Goal: Task Accomplishment & Management: Use online tool/utility

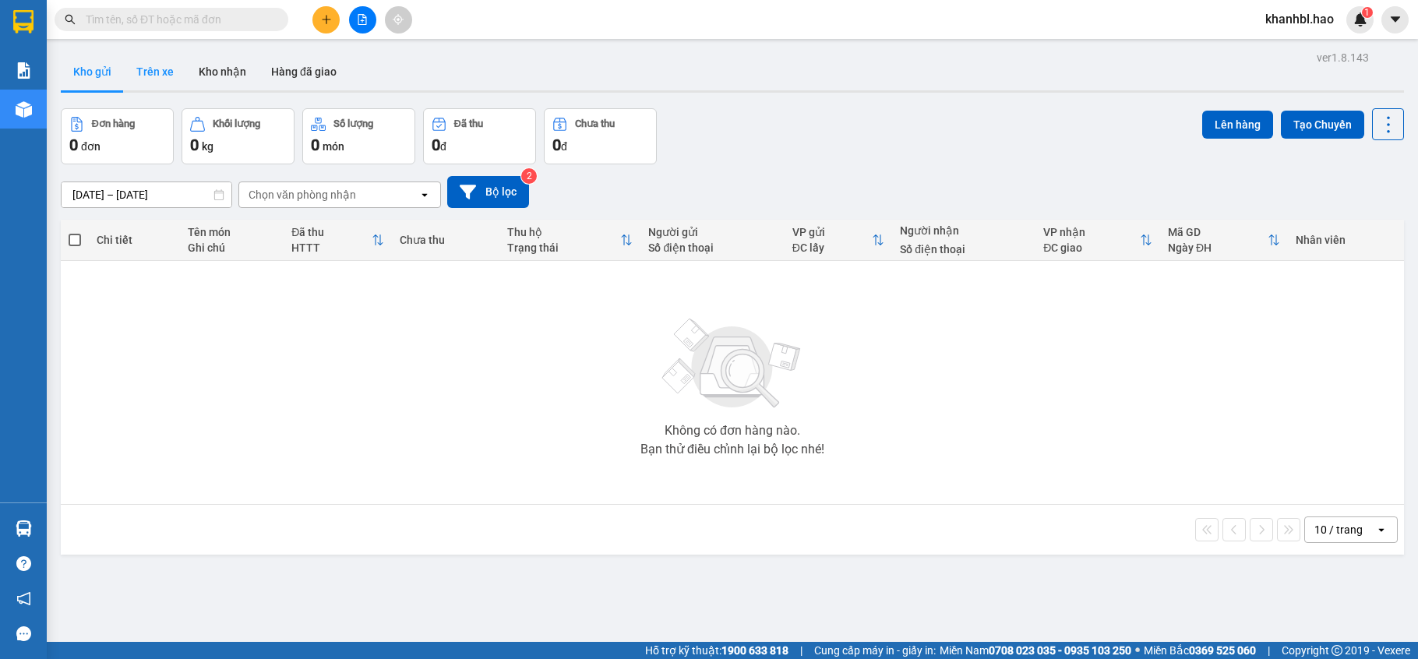
click at [157, 67] on button "Trên xe" at bounding box center [155, 71] width 62 height 37
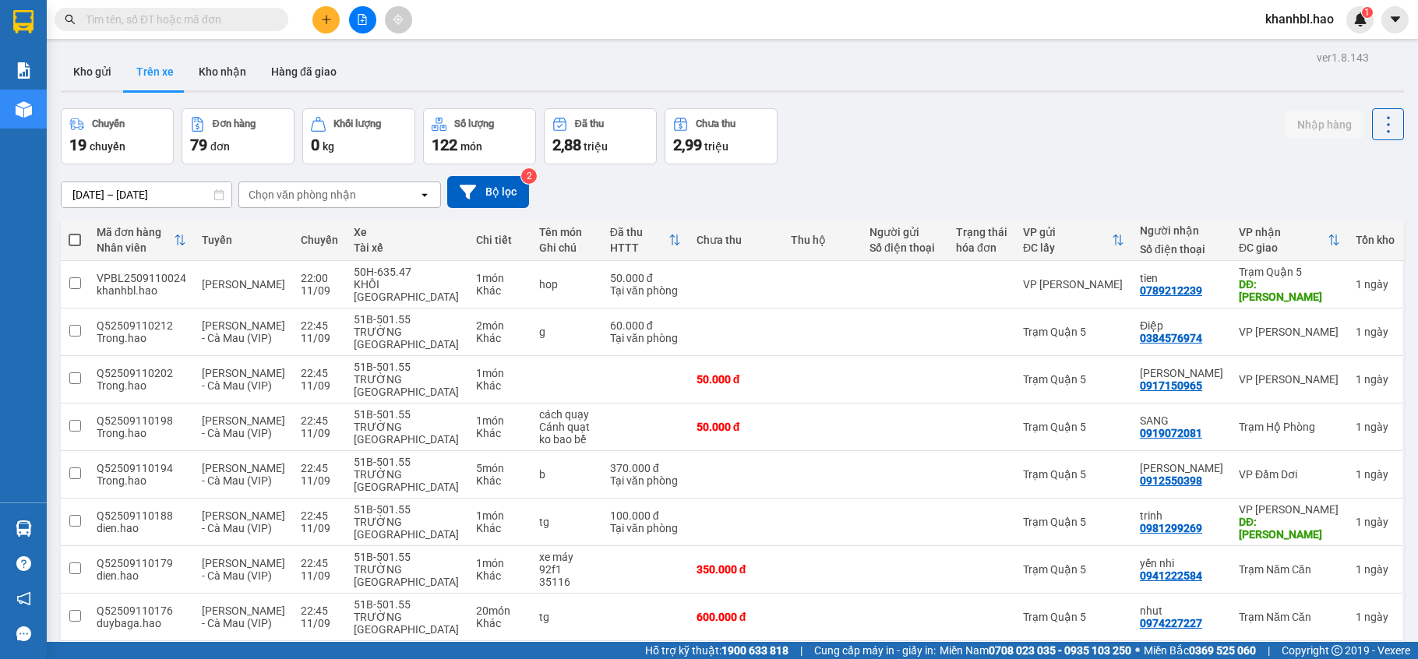
click at [380, 200] on div "Chọn văn phòng nhận" at bounding box center [328, 194] width 179 height 25
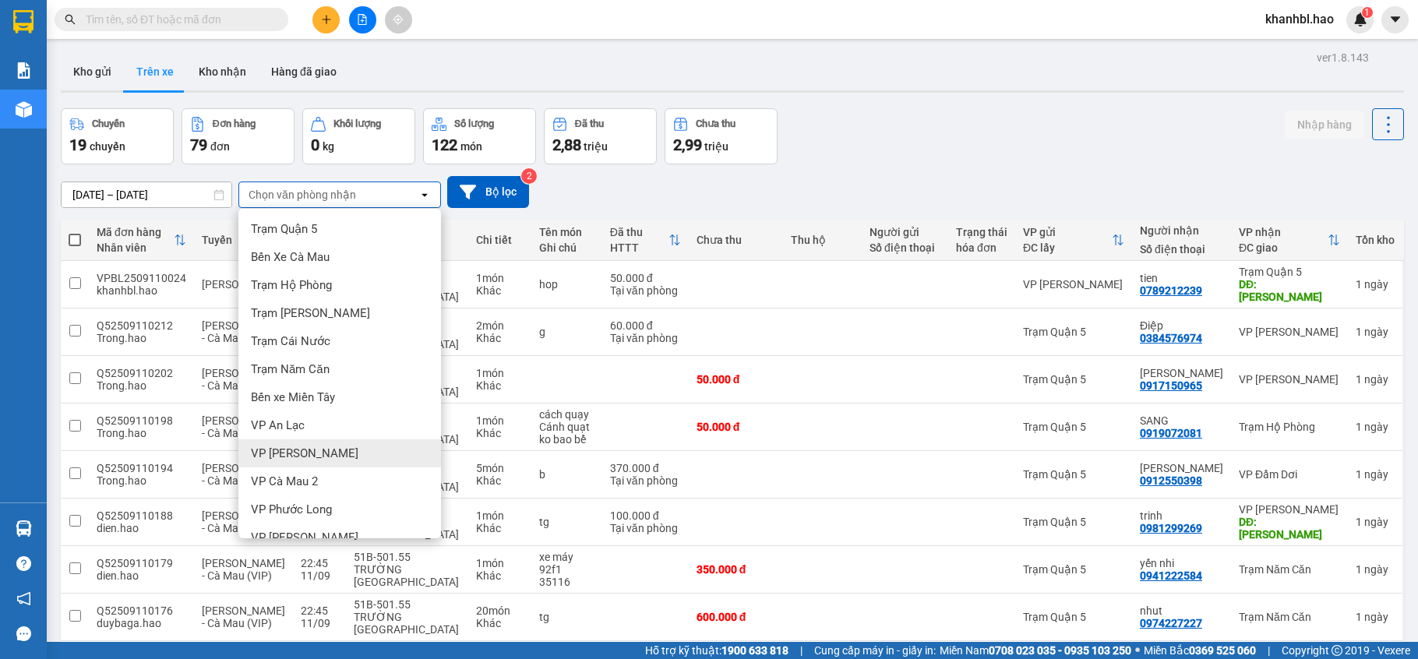
click at [333, 452] on div "VP Bạc Liêu" at bounding box center [339, 453] width 203 height 28
